Goal: Find specific page/section: Find specific page/section

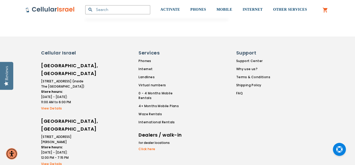
scroll to position [976, 0]
click at [61, 12] on img at bounding box center [49, 10] width 49 height 6
click at [59, 11] on img at bounding box center [49, 10] width 49 height 6
click at [45, 9] on img at bounding box center [49, 10] width 49 height 6
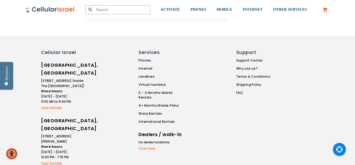
click at [32, 8] on img at bounding box center [49, 10] width 49 height 6
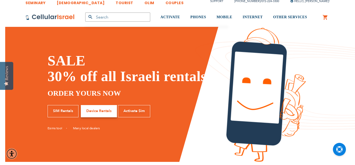
scroll to position [0, 0]
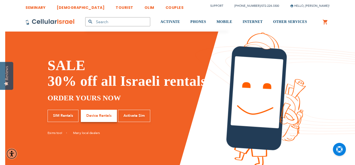
click at [102, 19] on input "text" at bounding box center [117, 21] width 65 height 9
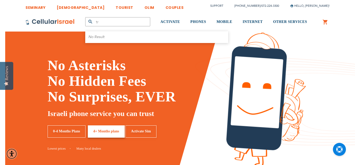
type input "t"
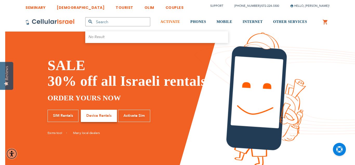
click at [177, 20] on span "ACTIVATE" at bounding box center [171, 22] width 20 height 4
